Goal: Information Seeking & Learning: Understand process/instructions

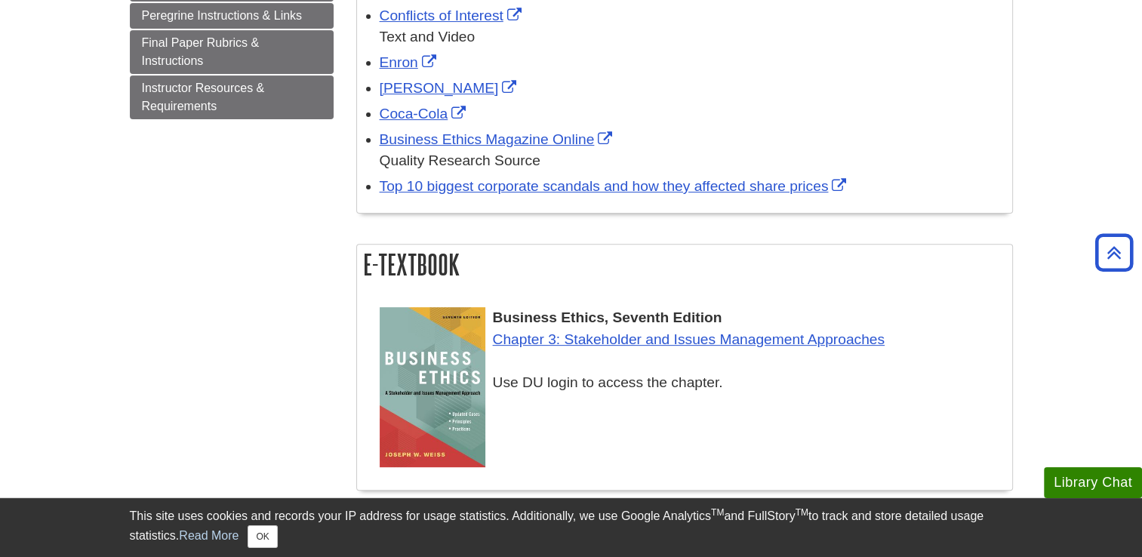
scroll to position [477, 0]
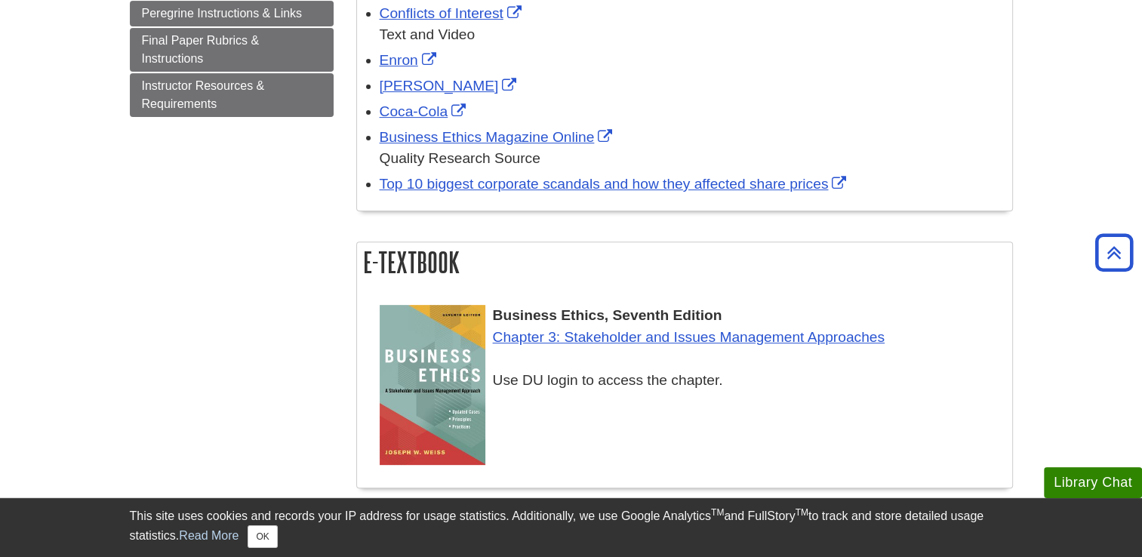
click at [474, 348] on img at bounding box center [433, 385] width 106 height 160
click at [407, 263] on h2 "E-Textbook" at bounding box center [684, 262] width 655 height 40
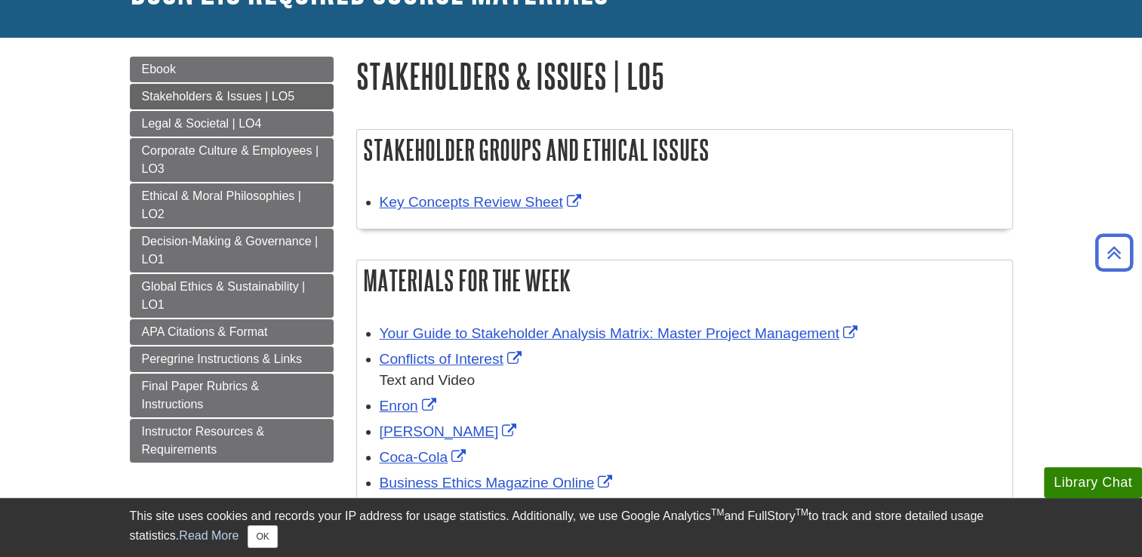
scroll to position [128, 0]
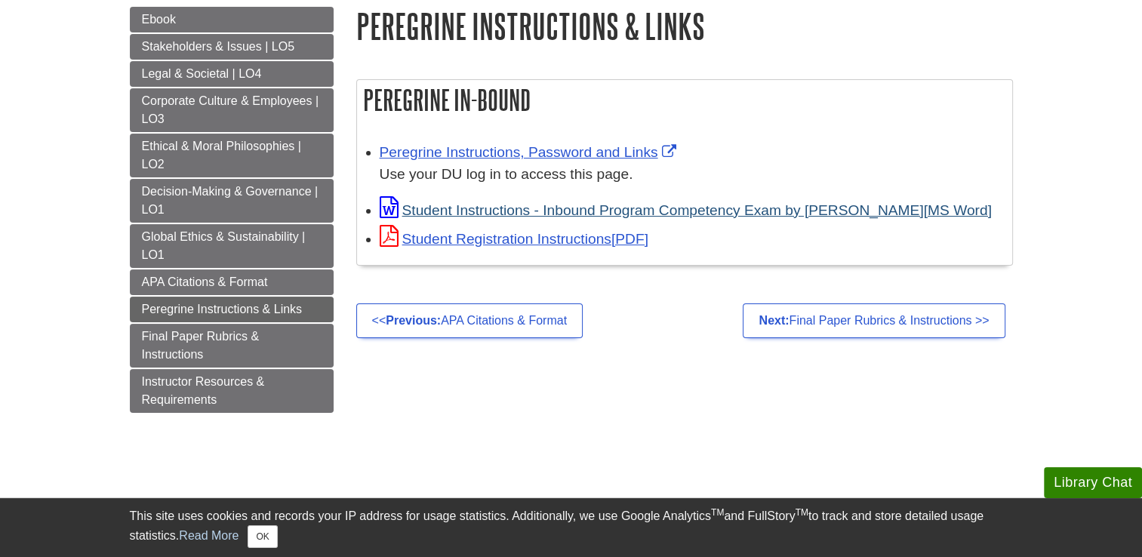
scroll to position [184, 0]
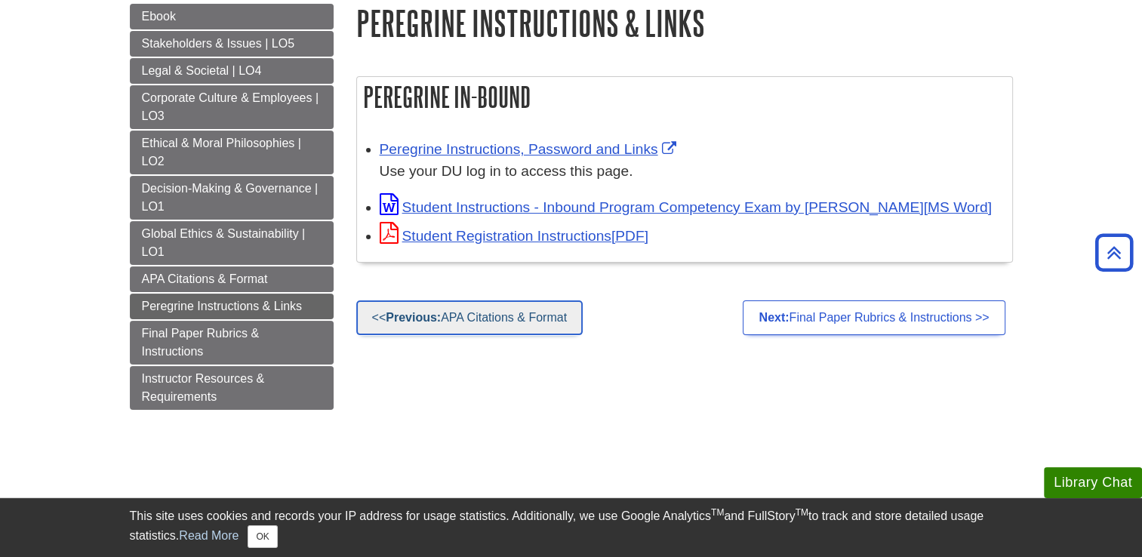
click at [491, 314] on link "<< Previous: APA Citations & Format" at bounding box center [469, 317] width 226 height 35
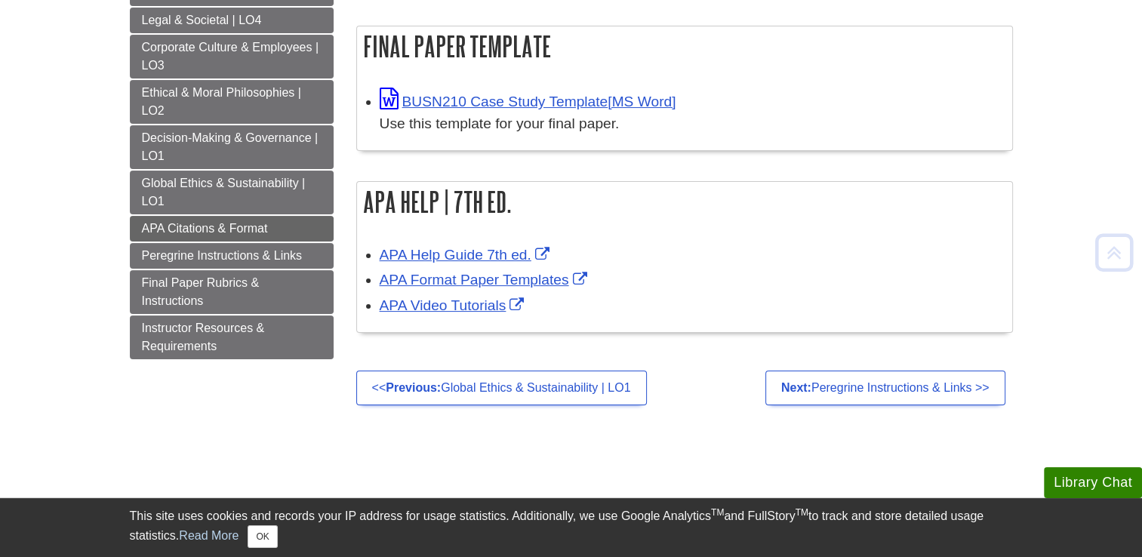
scroll to position [314, 0]
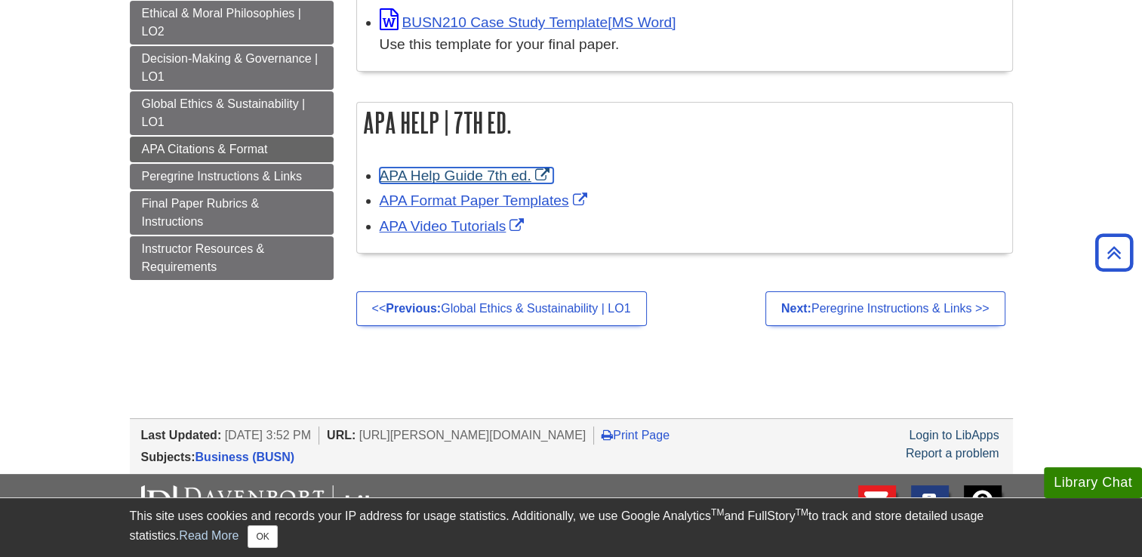
click at [485, 176] on link "APA Help Guide 7th ed." at bounding box center [467, 176] width 174 height 16
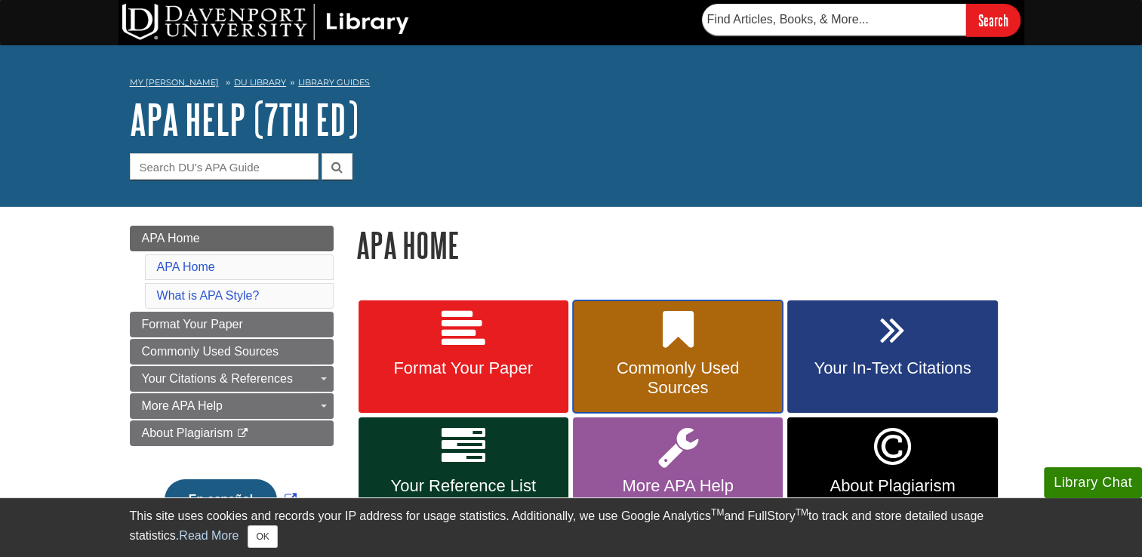
click at [670, 399] on link "Commonly Used Sources" at bounding box center [678, 356] width 210 height 113
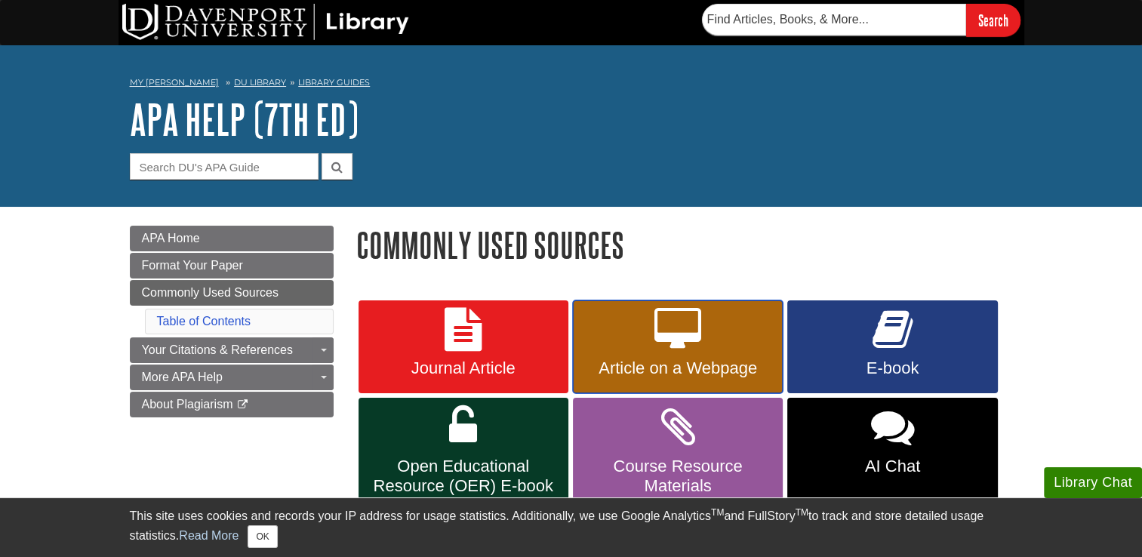
click at [752, 349] on link "Article on a Webpage" at bounding box center [678, 347] width 210 height 94
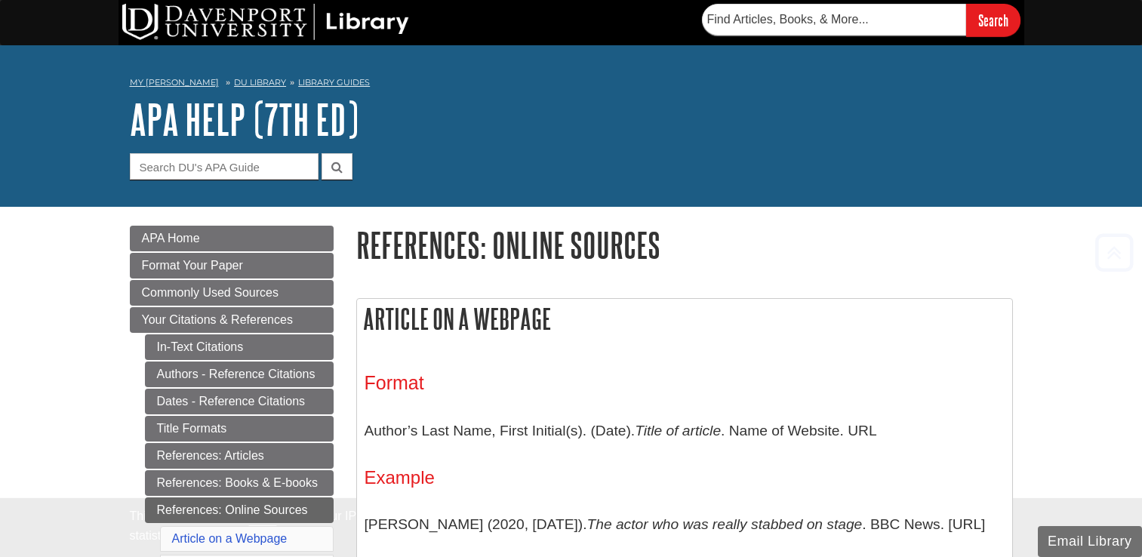
scroll to position [299, 0]
